Goal: Check status: Check status

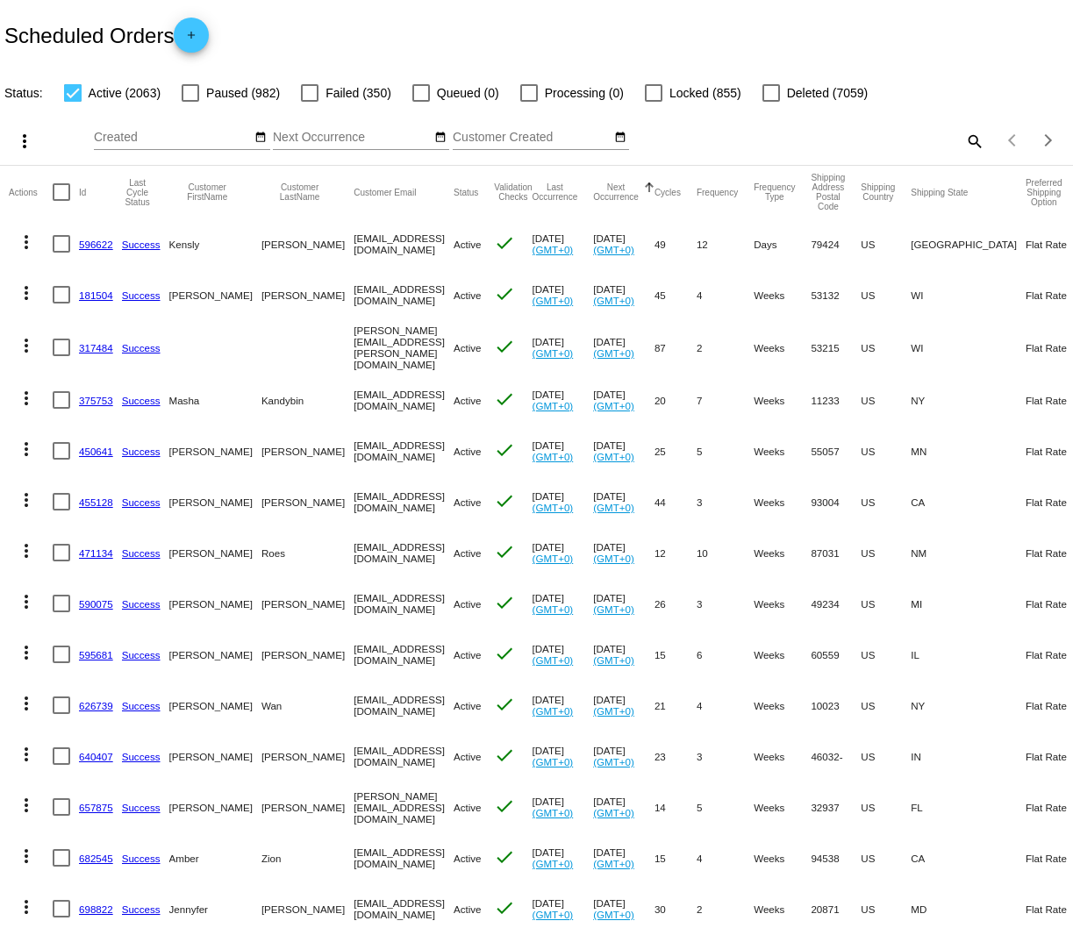
click at [963, 147] on mat-icon "search" at bounding box center [973, 140] width 21 height 27
click at [883, 136] on input "Search" at bounding box center [851, 138] width 268 height 14
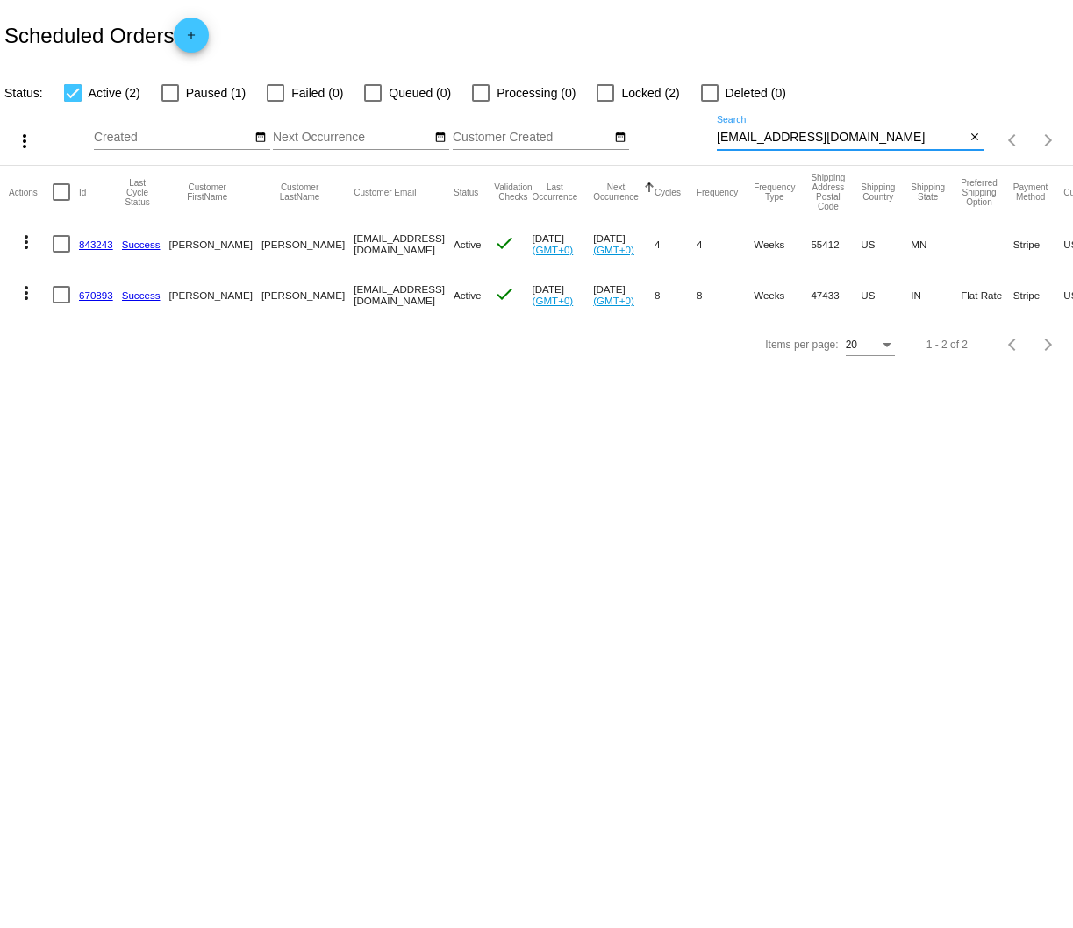
type input "[EMAIL_ADDRESS][DOMAIN_NAME]"
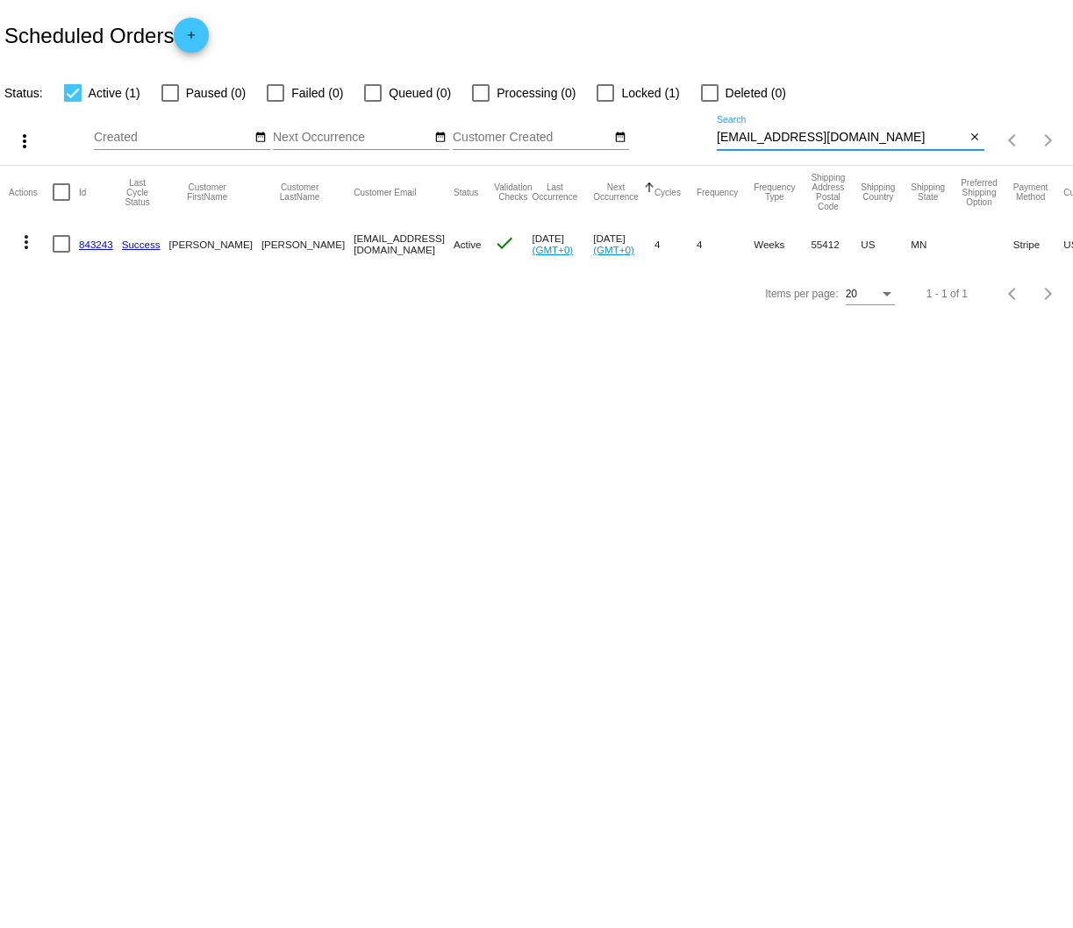
click at [87, 246] on link "843243" at bounding box center [96, 244] width 34 height 11
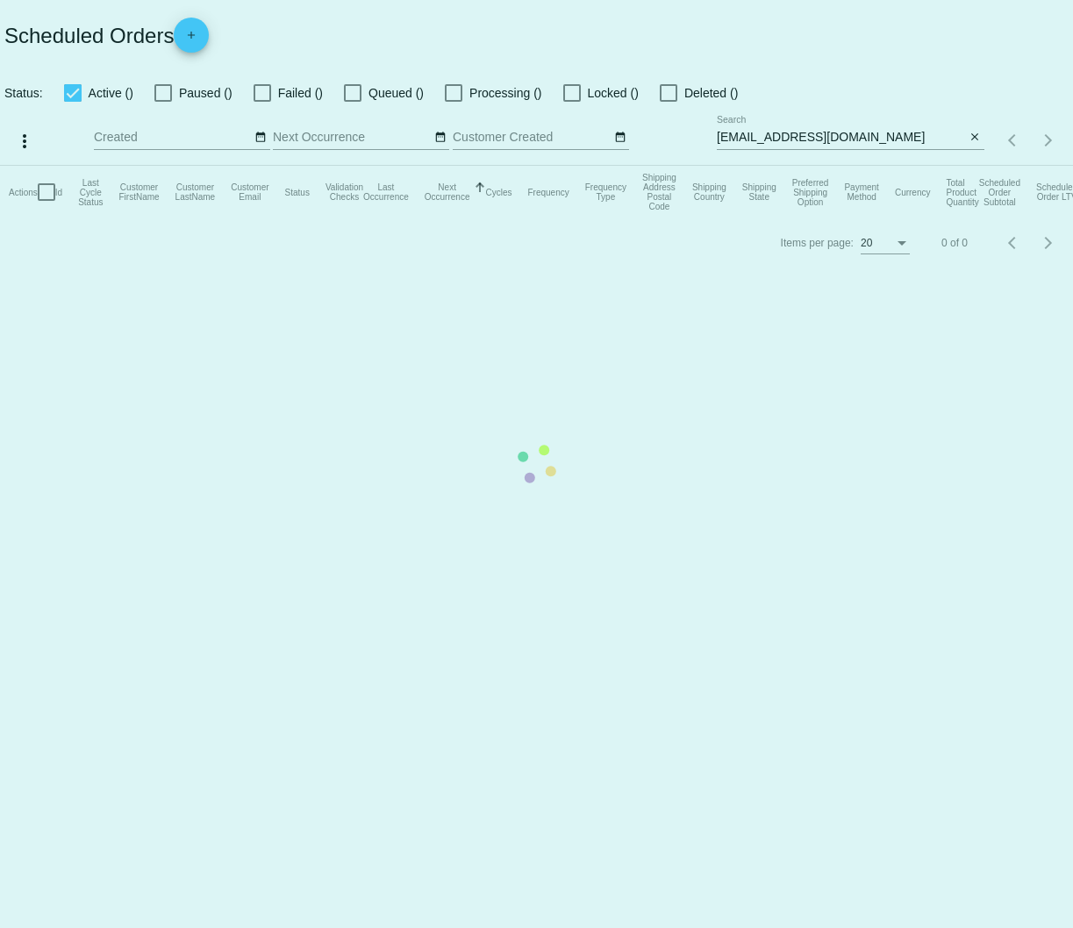
click at [644, 218] on mat-table "Actions Id Last Cycle Status Customer FirstName Customer LastName Customer Emai…" at bounding box center [536, 192] width 1073 height 53
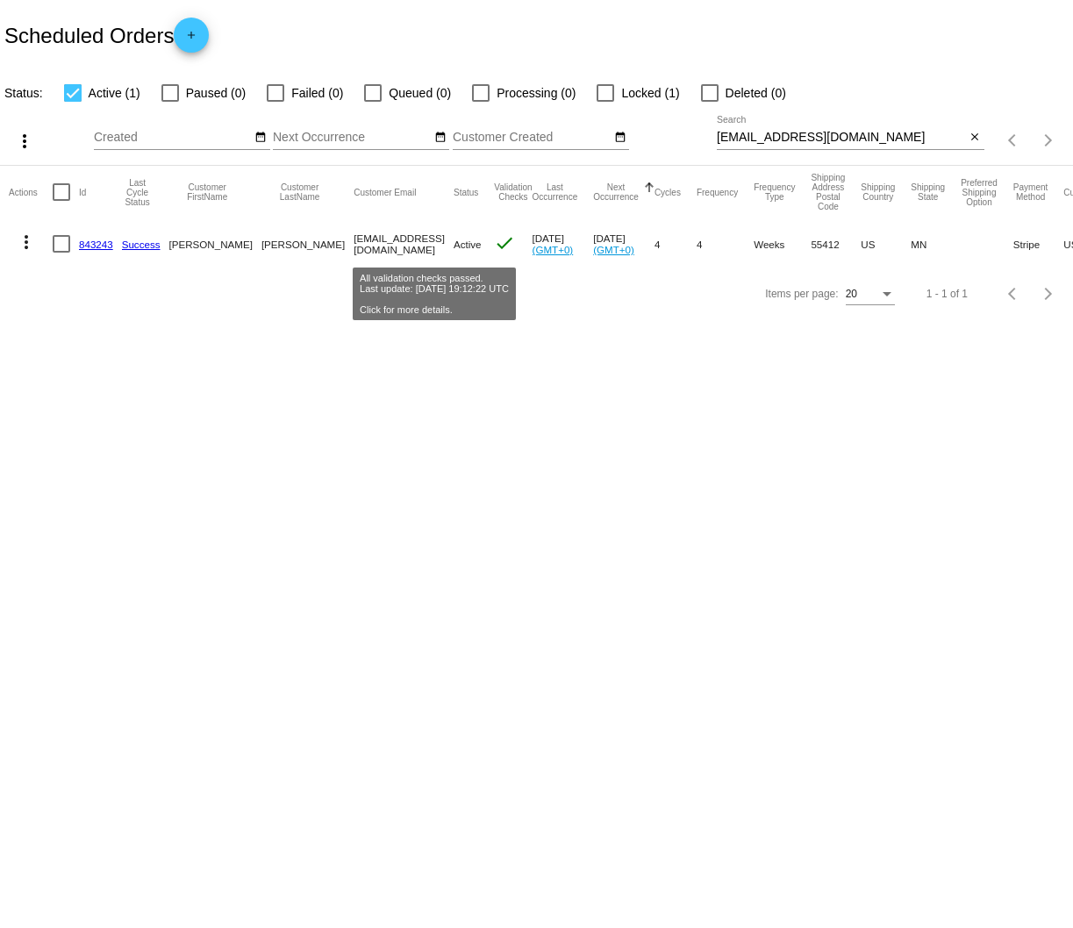
click at [454, 248] on span "Active" at bounding box center [468, 244] width 28 height 11
click at [97, 242] on link "843243" at bounding box center [96, 244] width 34 height 11
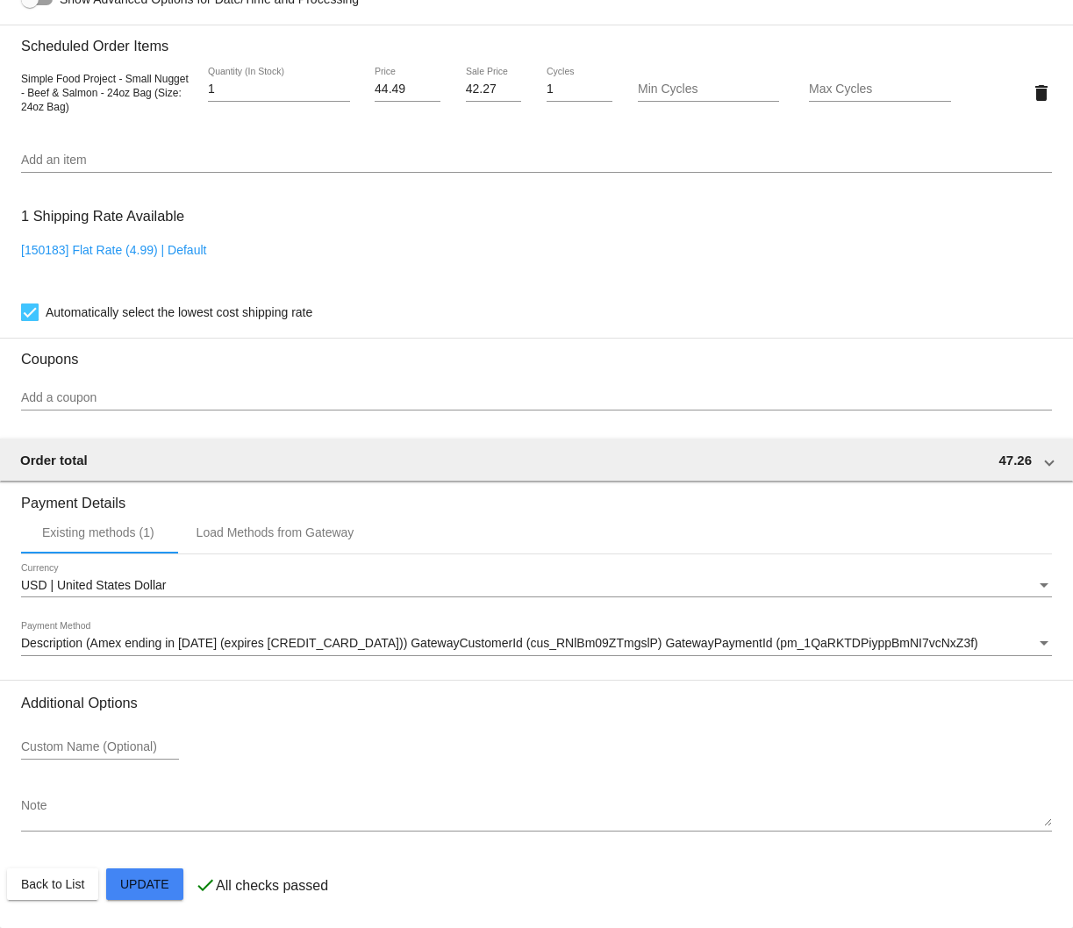
scroll to position [1213, 0]
